Goal: Navigation & Orientation: Find specific page/section

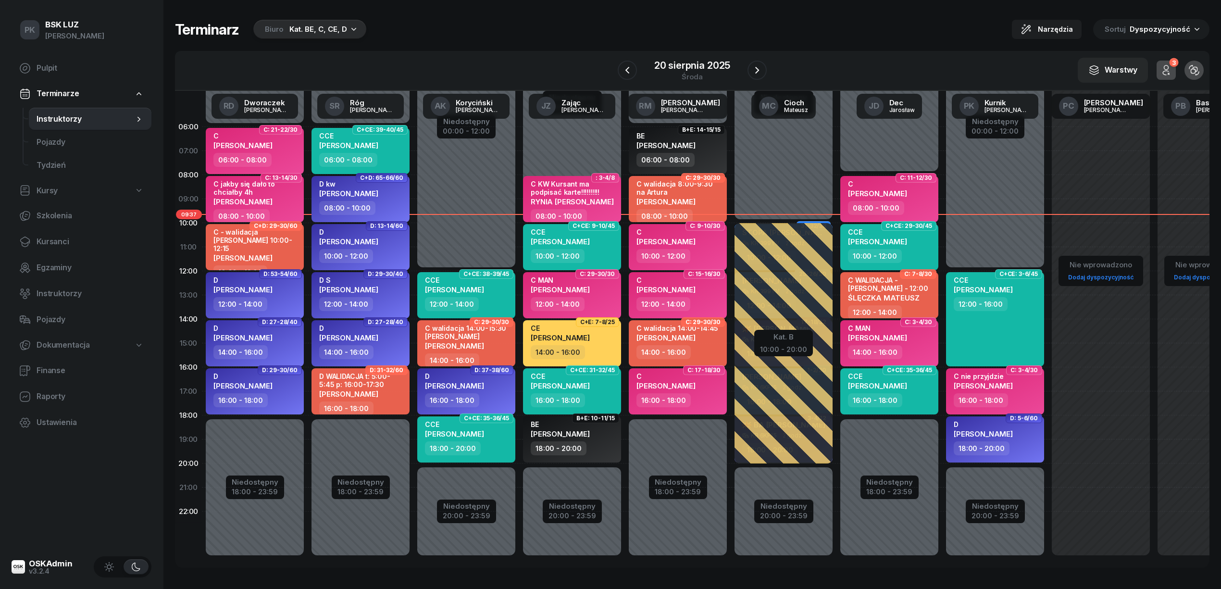
click at [289, 29] on div "Kat. BE, C, CE, D" at bounding box center [318, 30] width 58 height 12
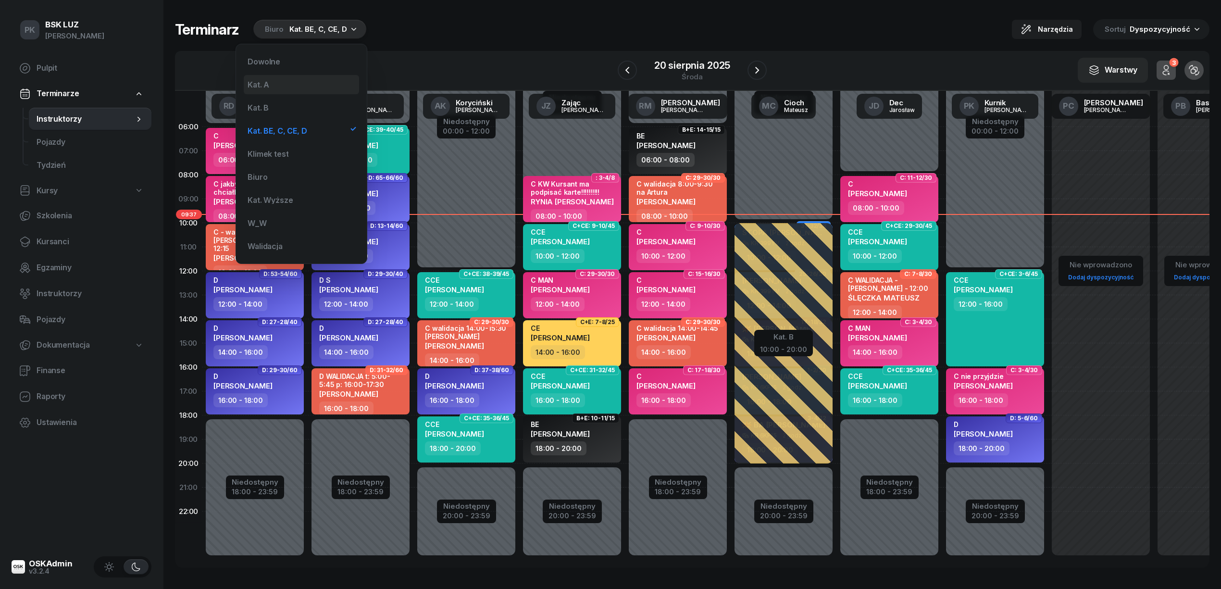
click at [284, 81] on div "Kat. A" at bounding box center [301, 84] width 115 height 19
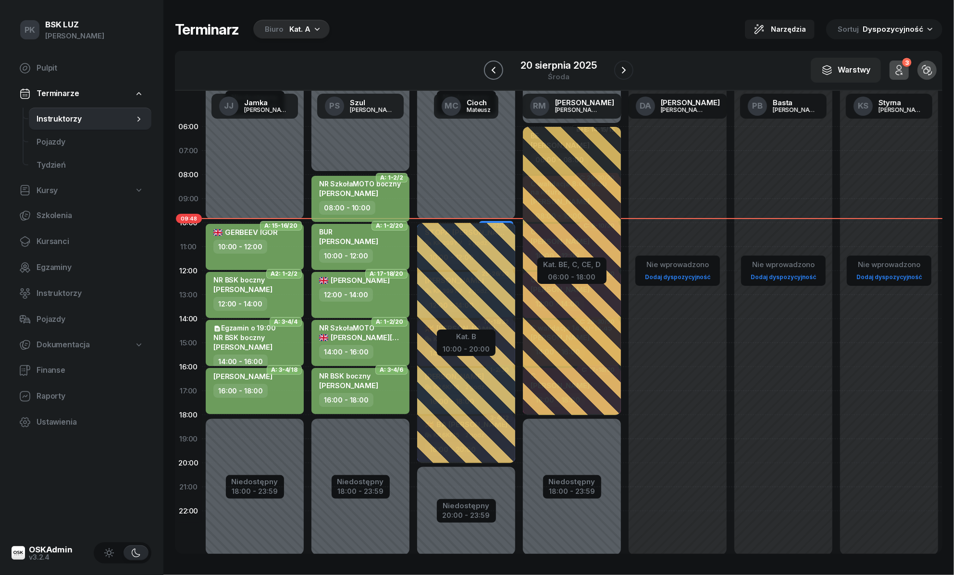
click at [490, 67] on icon "button" at bounding box center [494, 70] width 12 height 12
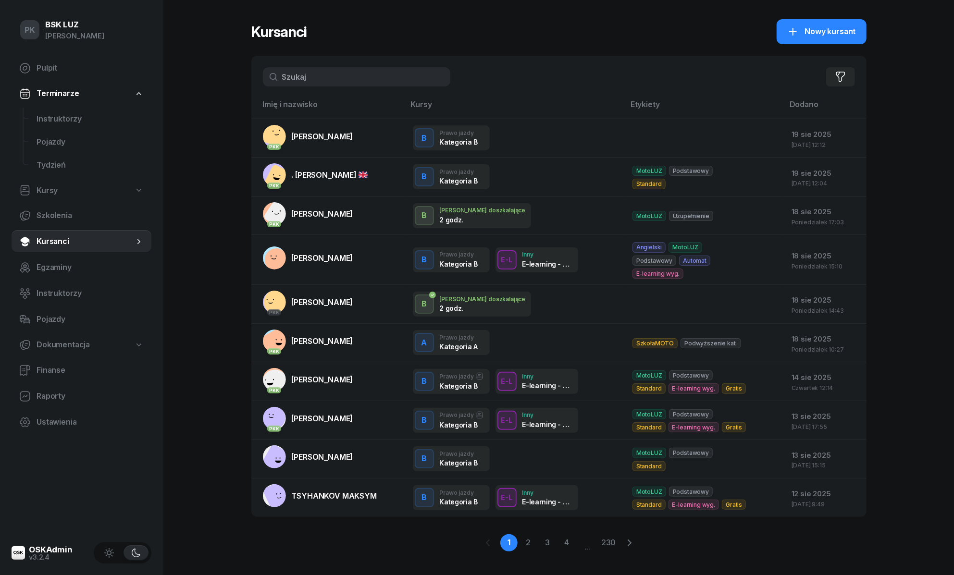
click at [65, 95] on span "Terminarze" at bounding box center [58, 93] width 42 height 12
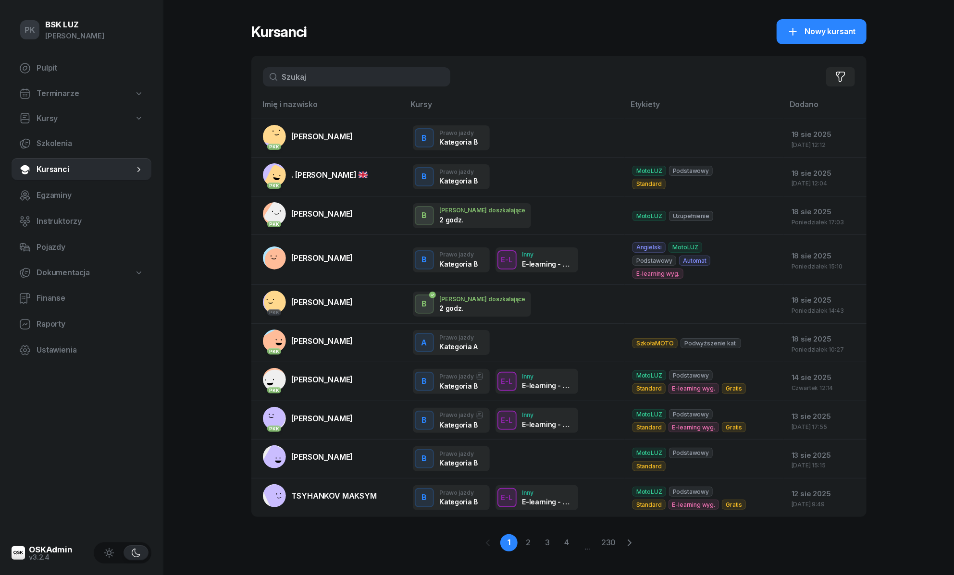
click at [70, 86] on link "Terminarze" at bounding box center [82, 94] width 140 height 22
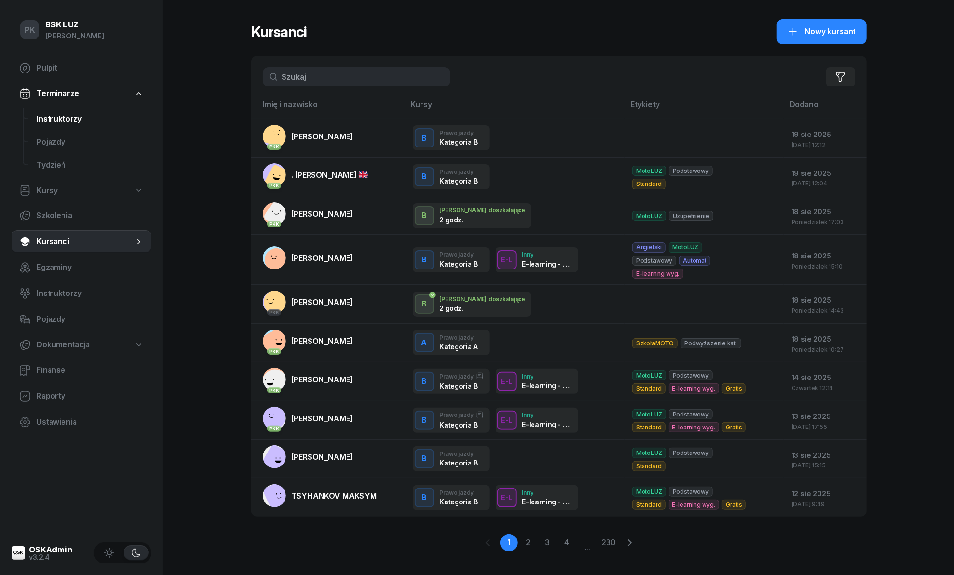
click at [67, 117] on span "Instruktorzy" at bounding box center [90, 119] width 107 height 12
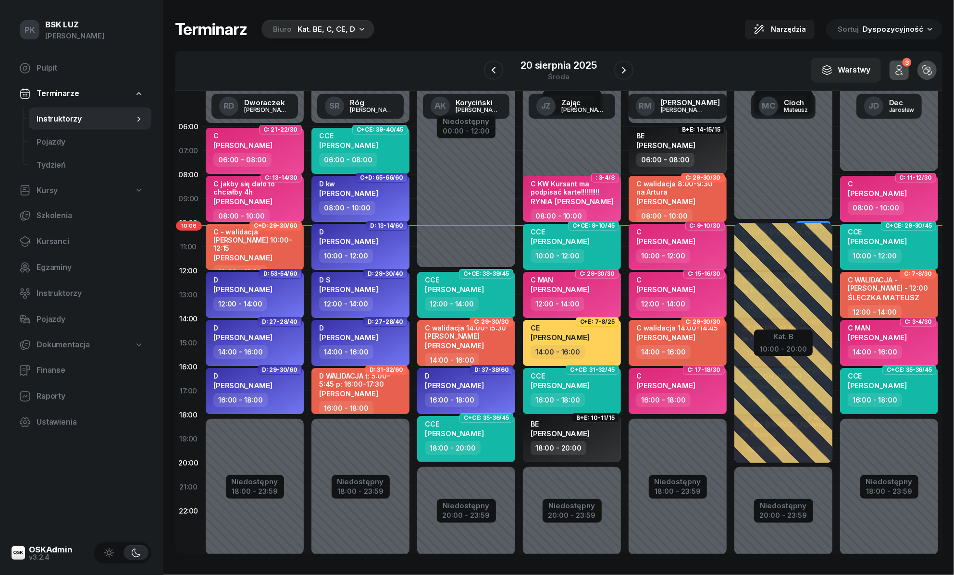
click at [319, 33] on div "Kat. BE, C, CE, D" at bounding box center [326, 30] width 58 height 12
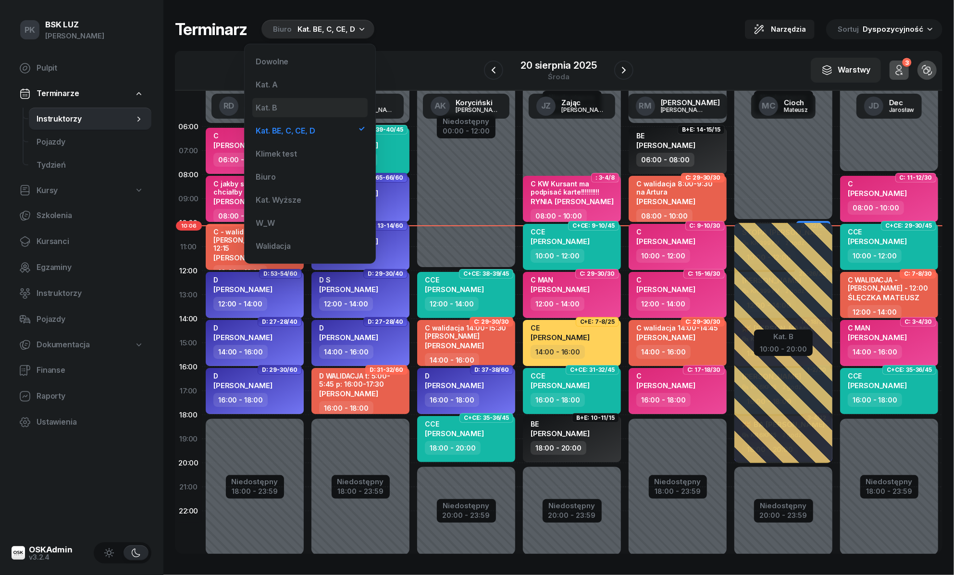
click at [306, 106] on div "Kat. B" at bounding box center [309, 107] width 115 height 19
